Goal: Task Accomplishment & Management: Use online tool/utility

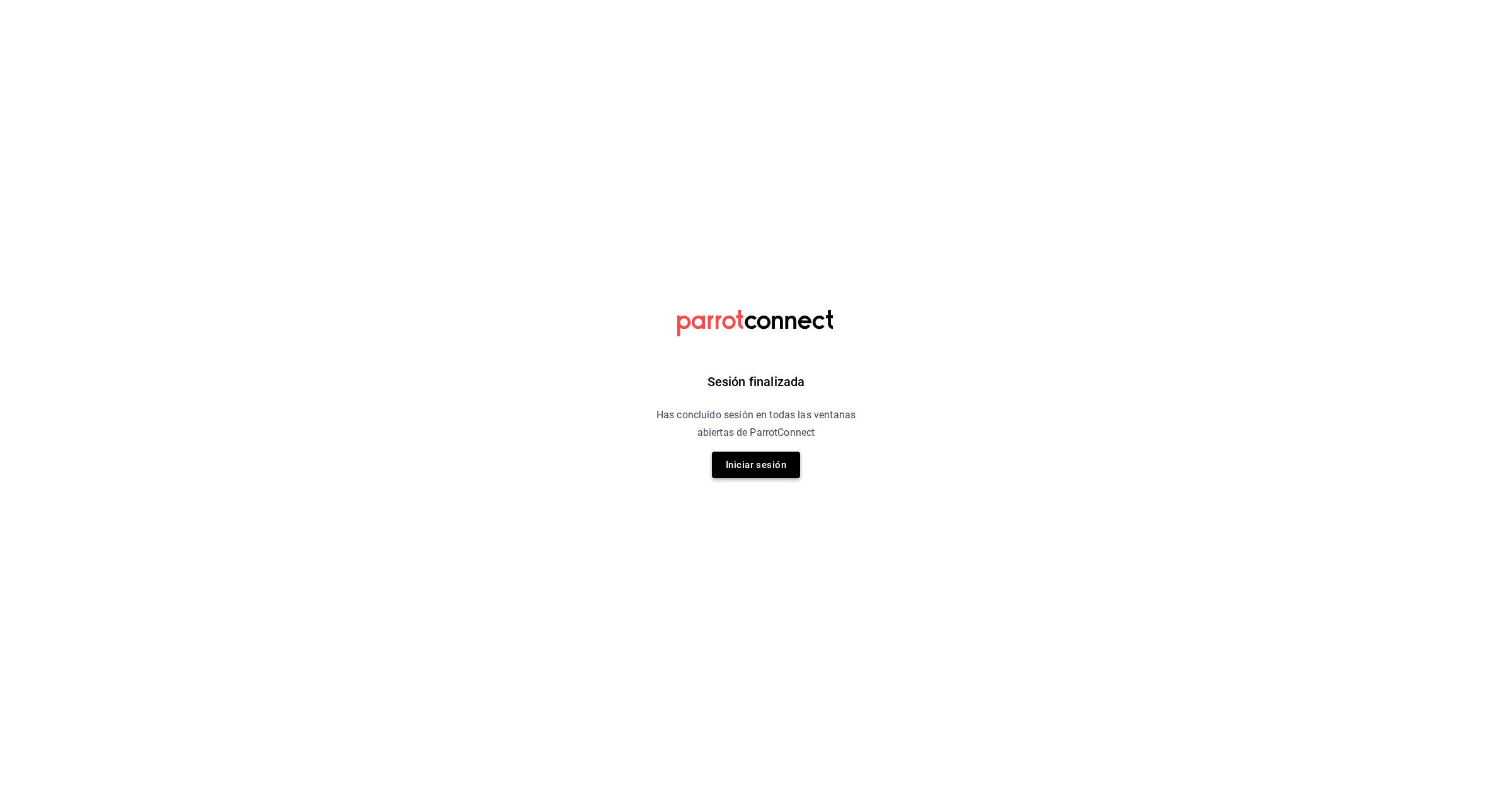
click at [771, 469] on button "Iniciar sesión" at bounding box center [756, 465] width 88 height 26
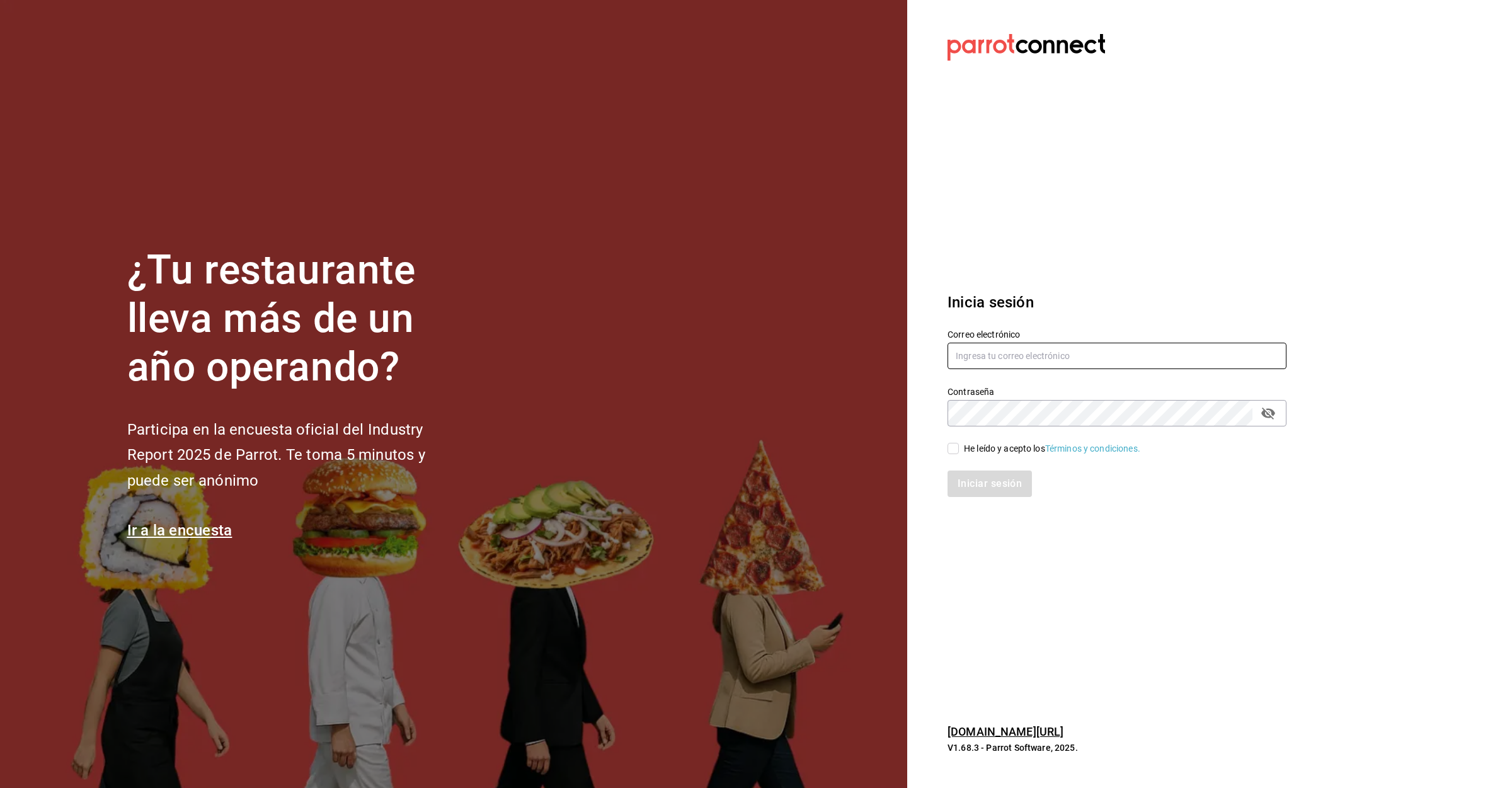
click at [1006, 357] on input "text" at bounding box center [1117, 355] width 339 height 26
type input "g"
type input "[EMAIL_ADDRESS][DOMAIN_NAME]"
click at [955, 455] on div "Iniciar sesión" at bounding box center [1109, 476] width 354 height 41
click at [955, 452] on input "He leído y acepto los Términos y condiciones." at bounding box center [953, 449] width 12 height 12
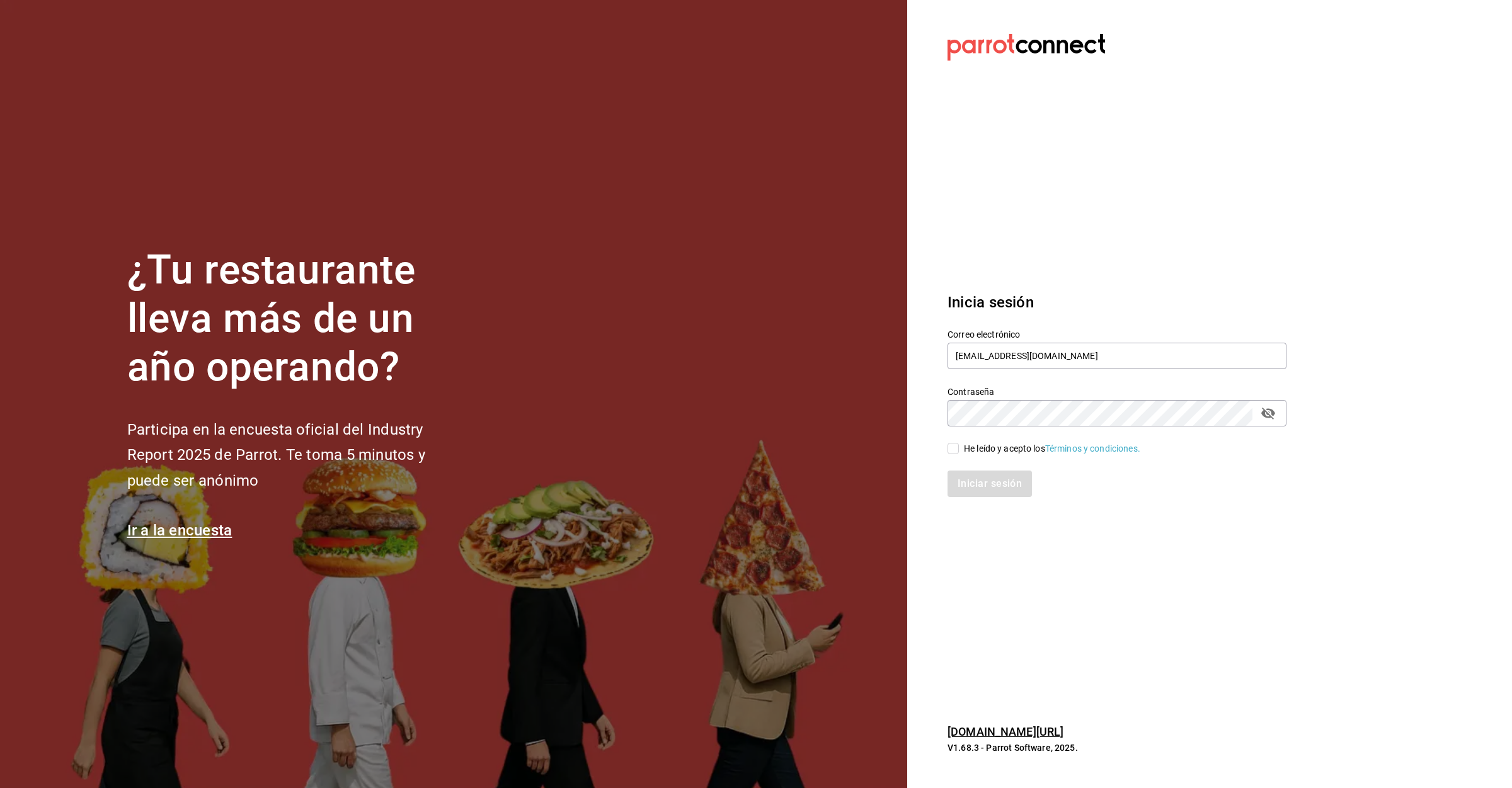
checkbox input "true"
click at [979, 482] on button "Iniciar sesión" at bounding box center [990, 484] width 86 height 26
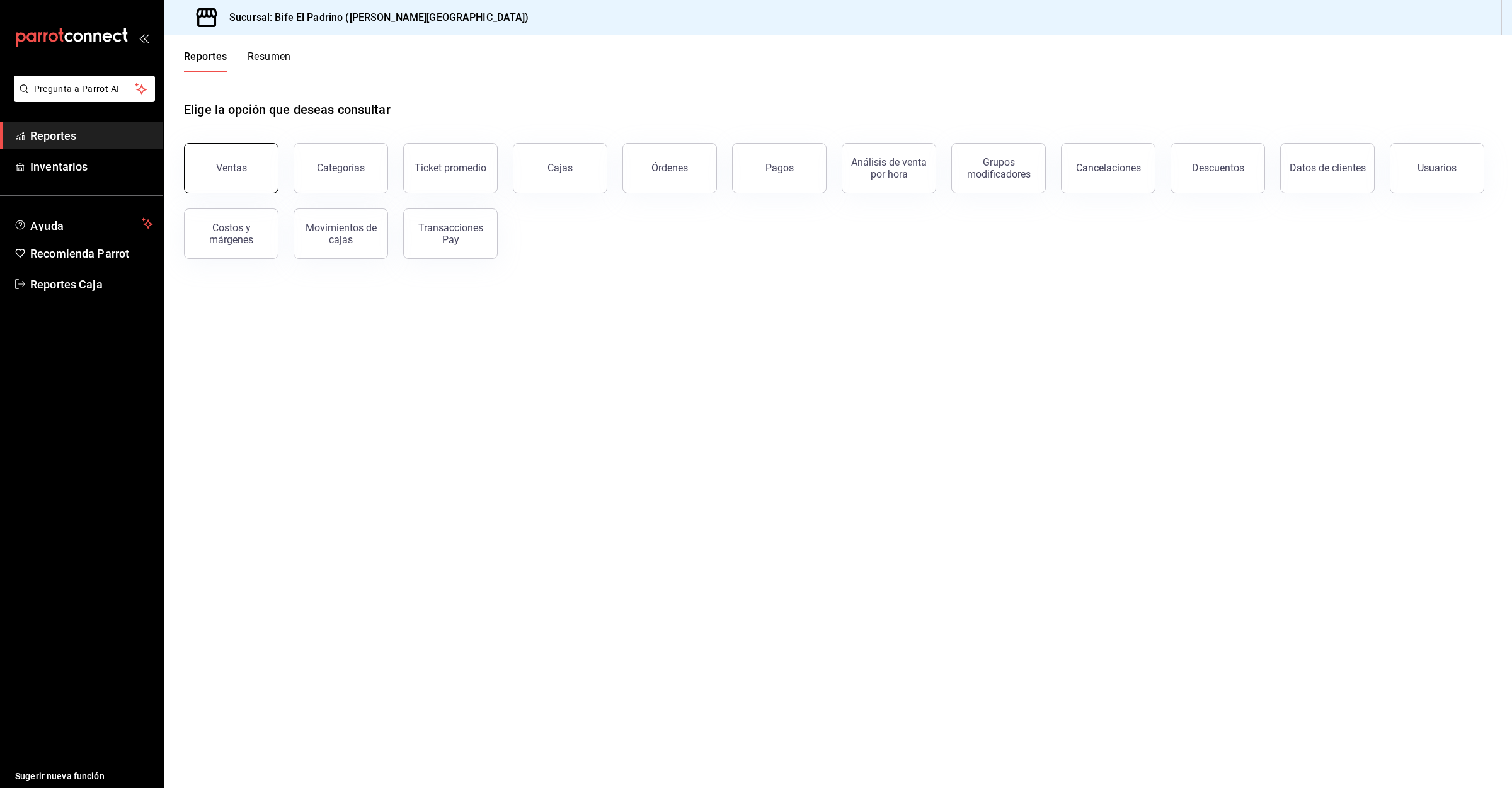
click at [223, 178] on button "Ventas" at bounding box center [231, 168] width 95 height 50
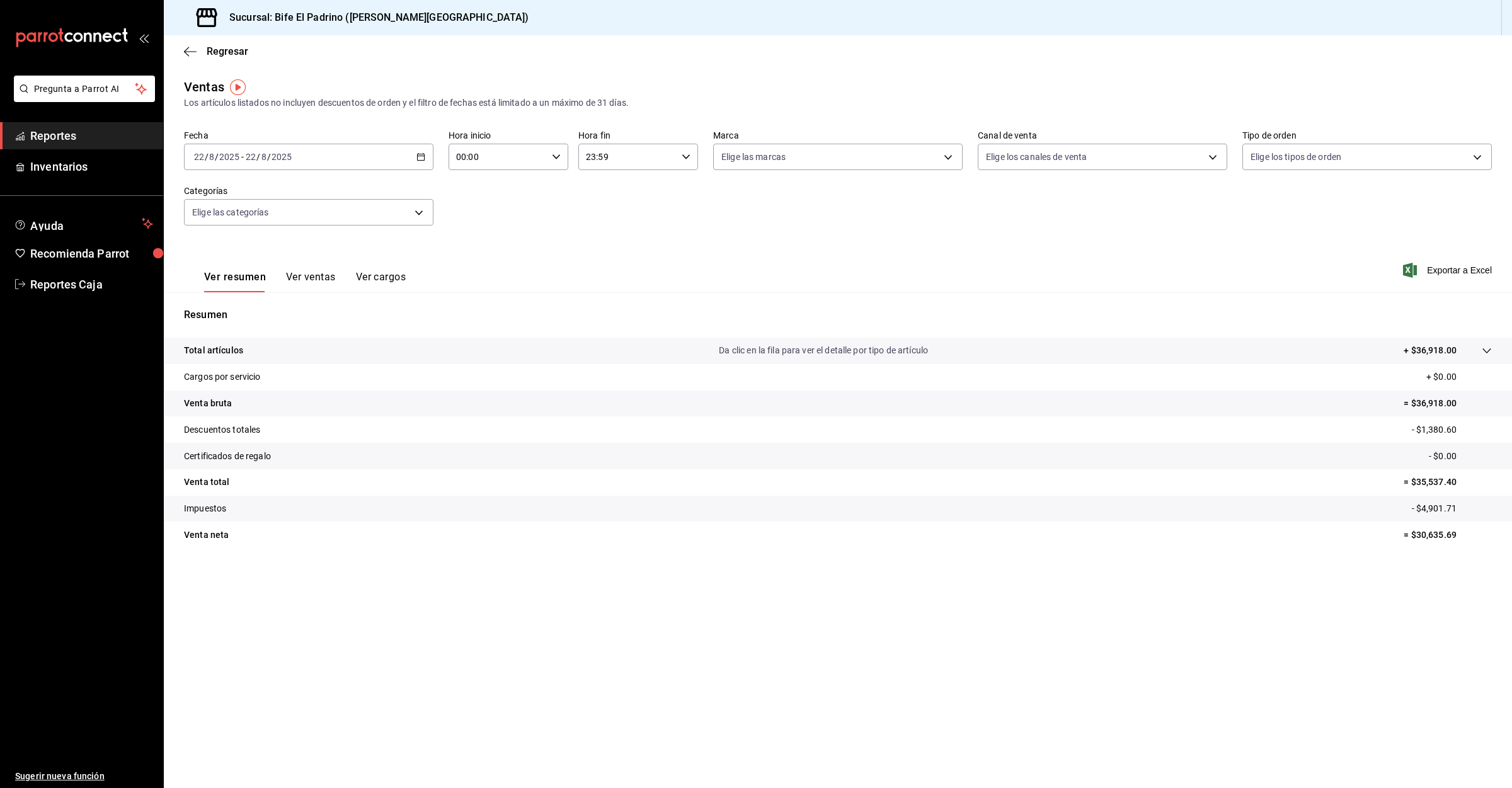
click at [76, 131] on span "Reportes" at bounding box center [92, 135] width 123 height 17
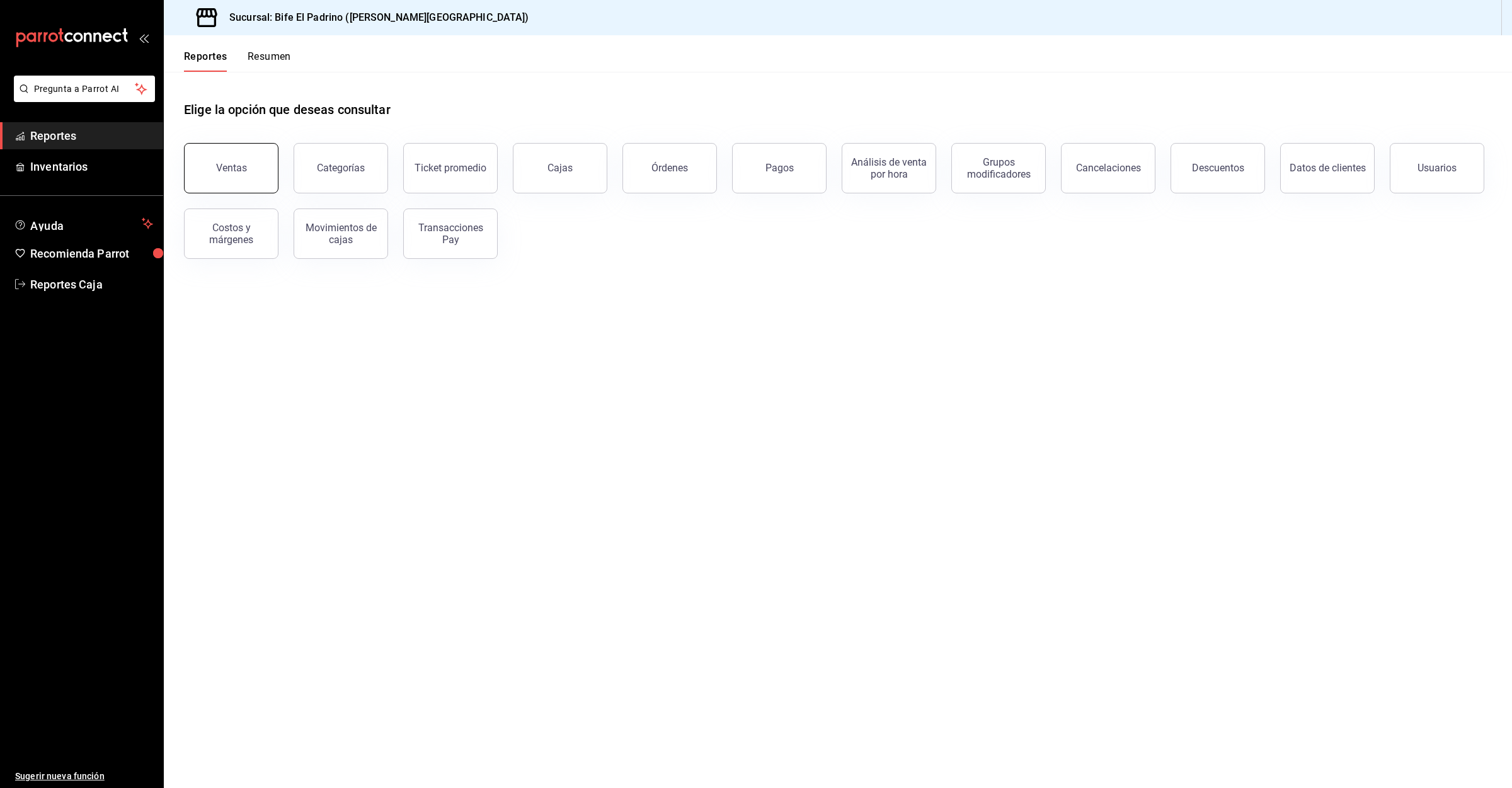
click at [233, 169] on div "Ventas" at bounding box center [231, 168] width 31 height 12
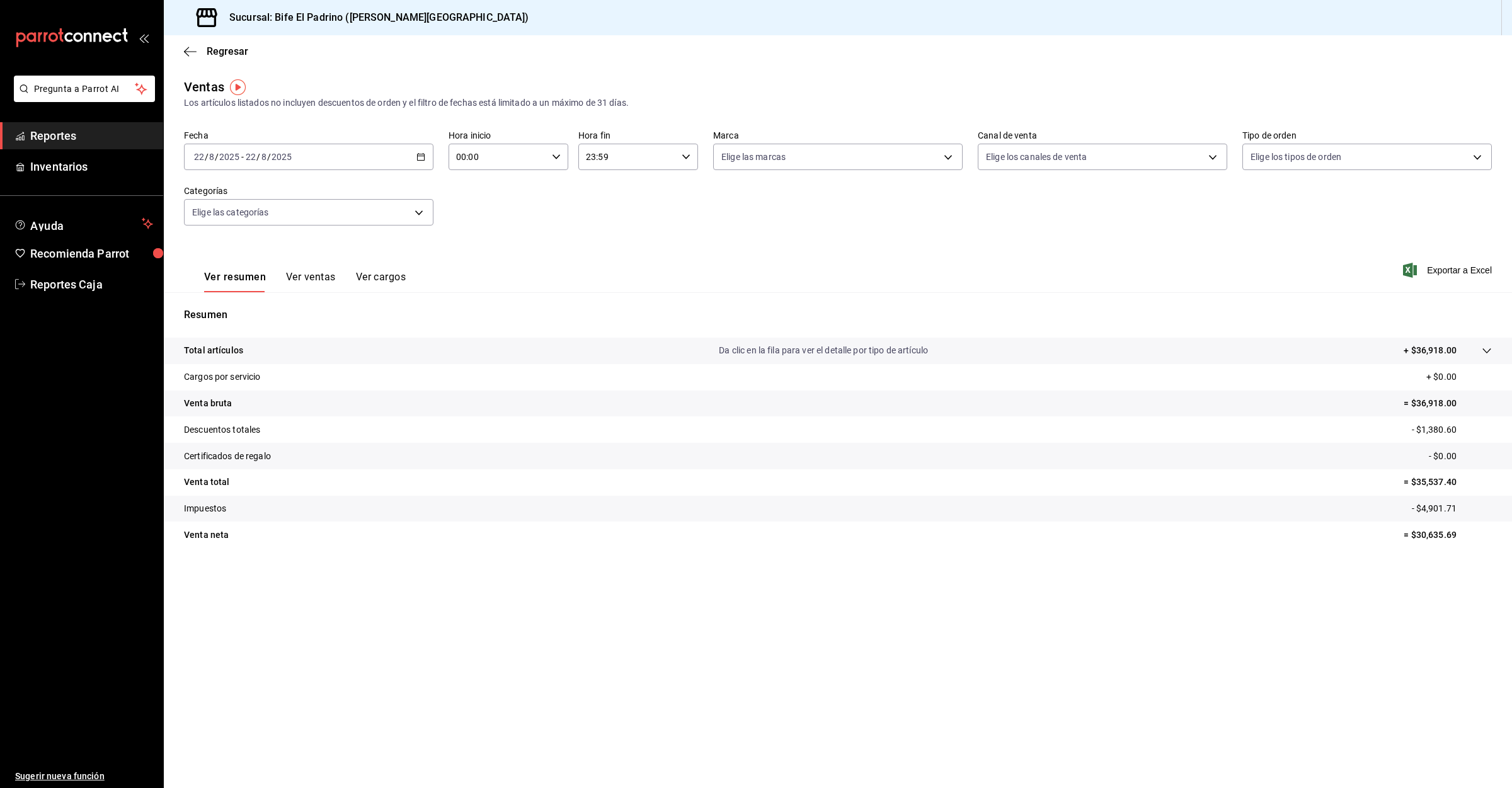
click at [63, 133] on span "Reportes" at bounding box center [92, 135] width 123 height 17
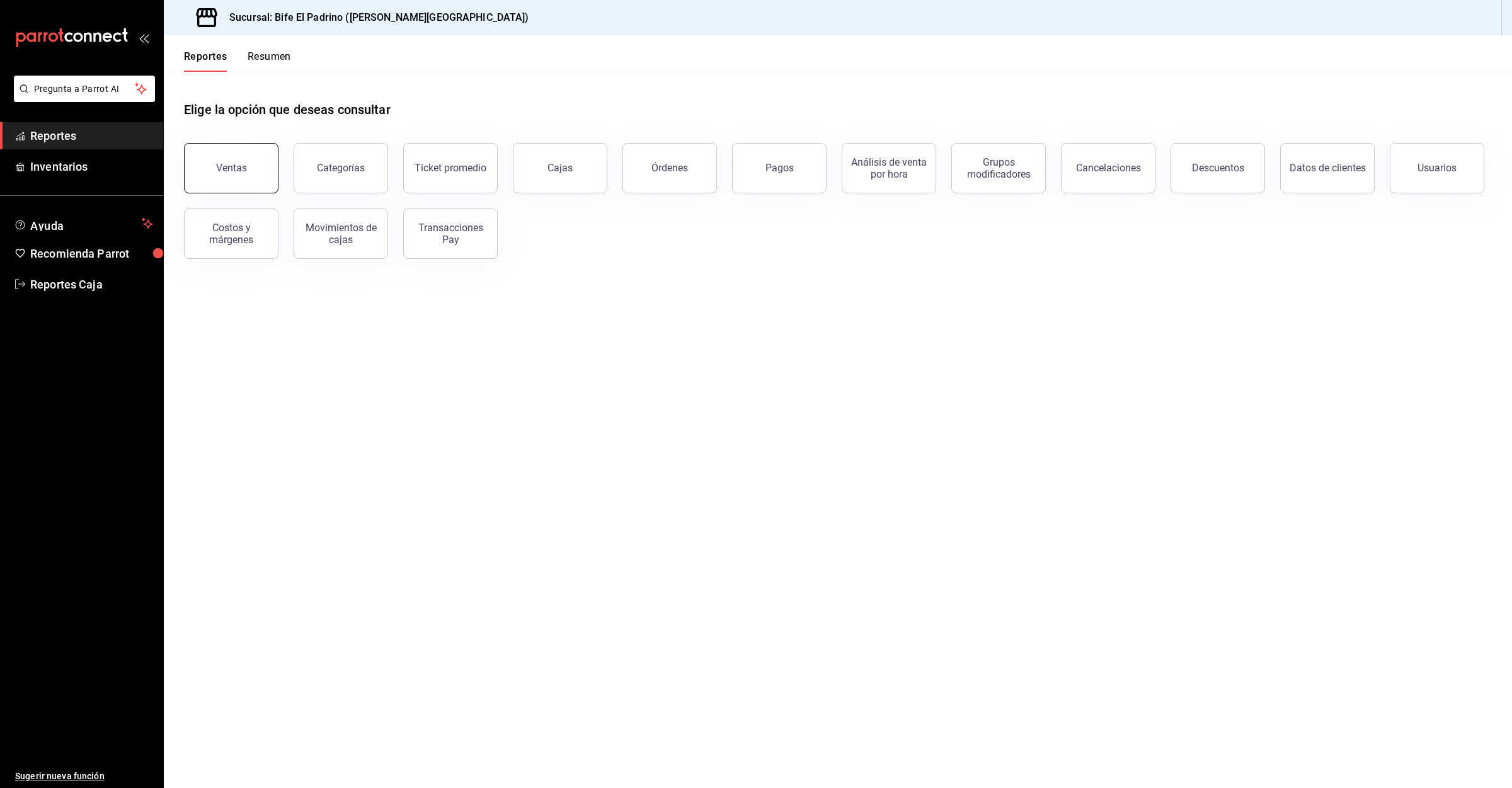
click at [239, 177] on button "Ventas" at bounding box center [231, 168] width 95 height 50
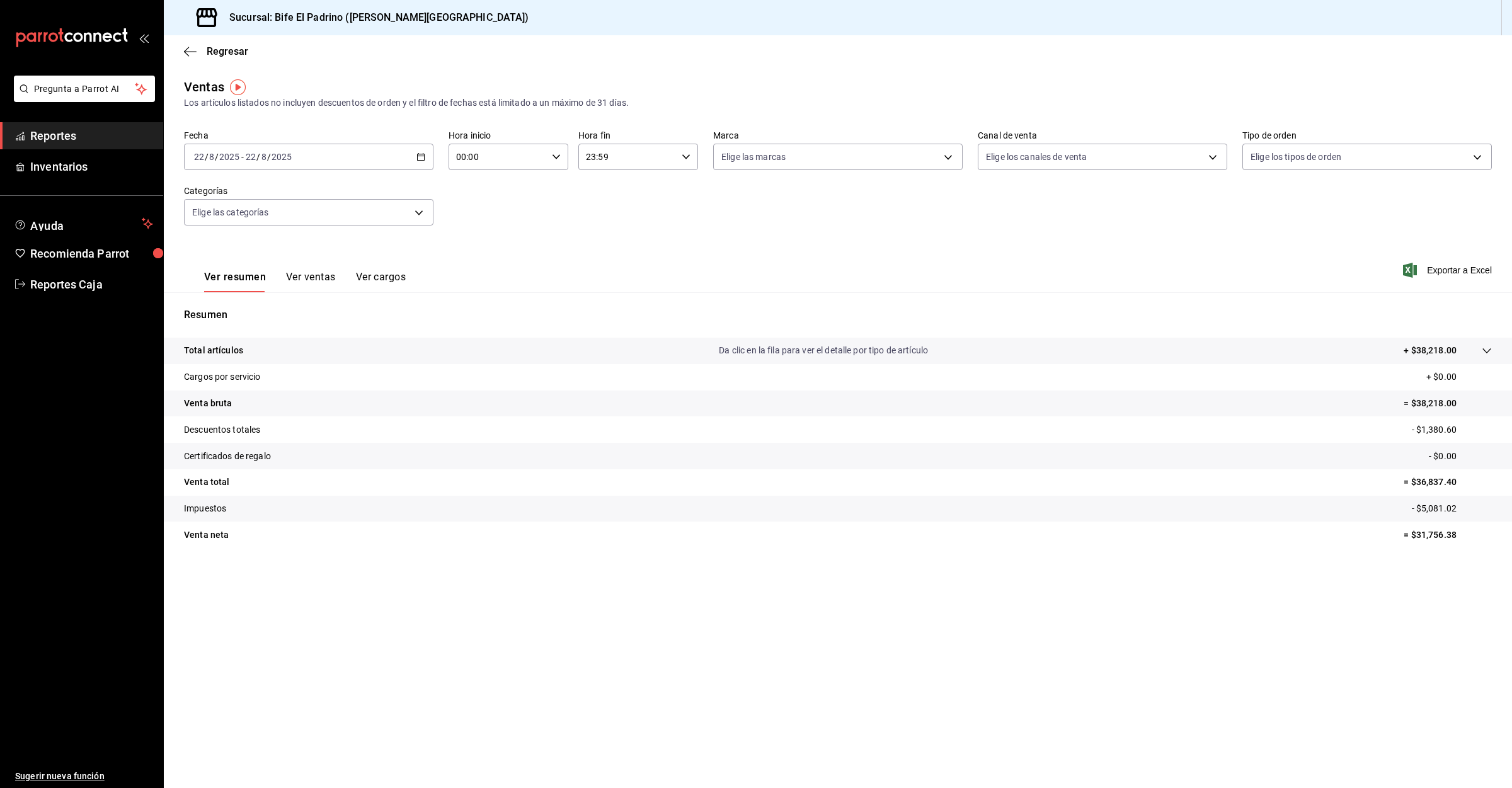
click at [57, 135] on span "Reportes" at bounding box center [92, 135] width 123 height 17
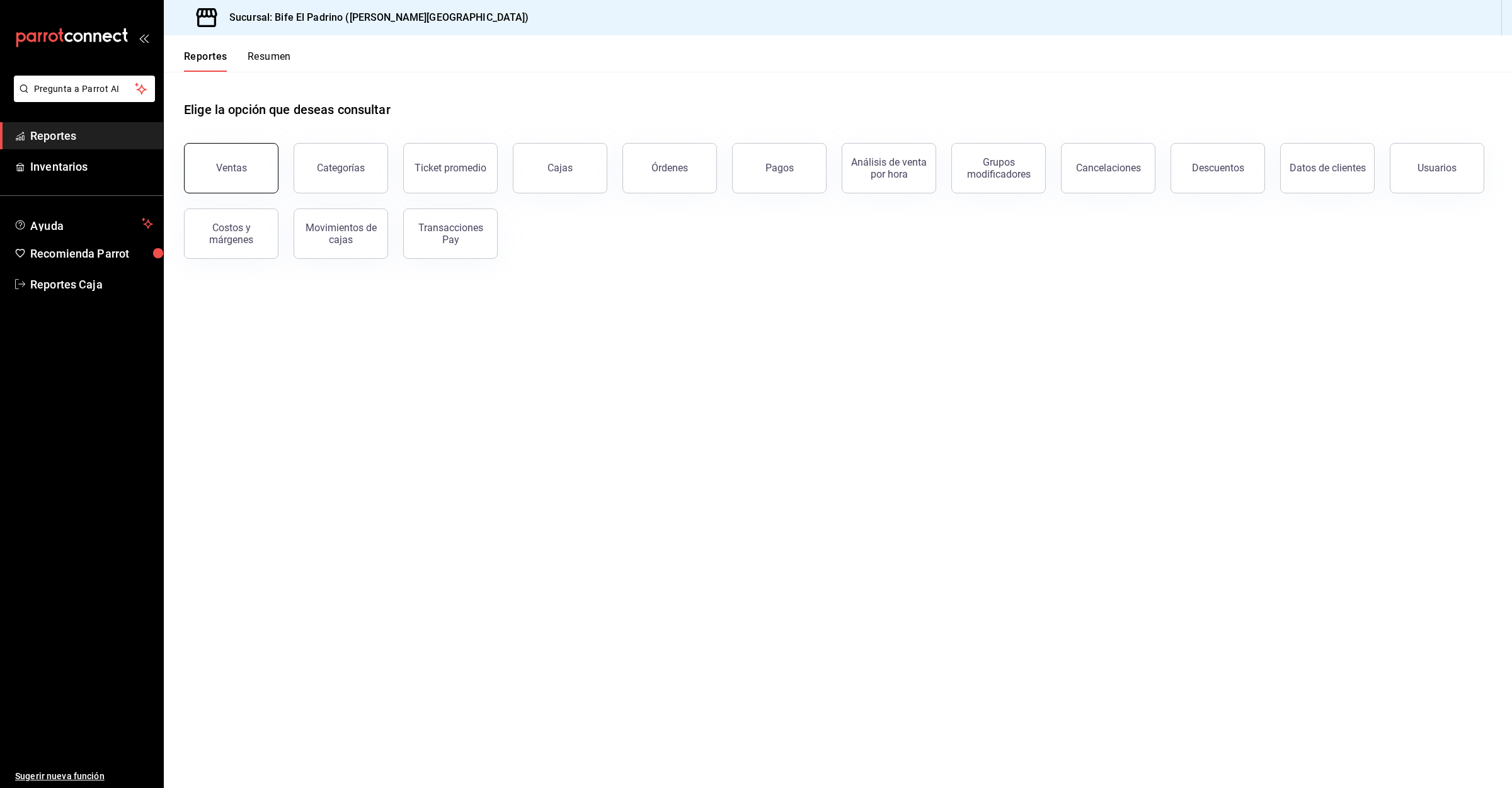
click at [267, 172] on button "Ventas" at bounding box center [231, 168] width 95 height 50
